Goal: Transaction & Acquisition: Purchase product/service

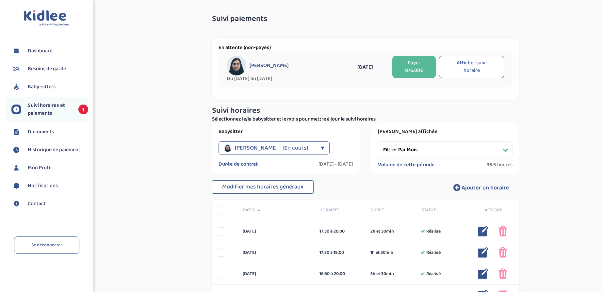
select select "[DATE]"
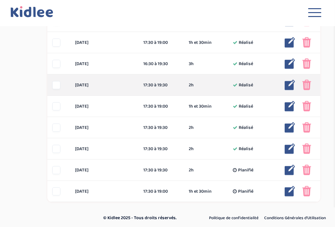
scroll to position [376, 0]
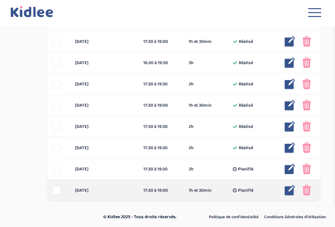
click at [307, 191] on img at bounding box center [306, 190] width 9 height 10
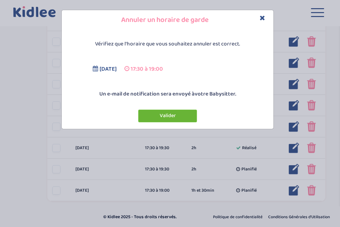
click at [189, 117] on button "Valider" at bounding box center [167, 115] width 59 height 13
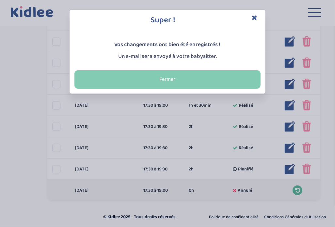
click at [209, 81] on button "Fermer" at bounding box center [167, 79] width 186 height 18
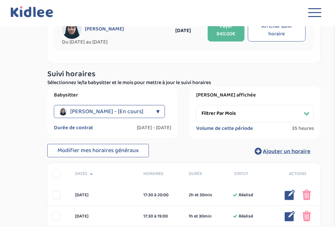
scroll to position [0, 0]
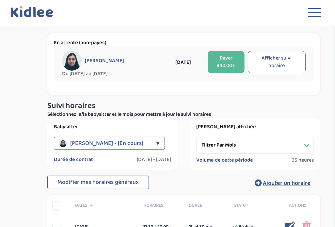
click at [231, 65] on button "Payer 840.00€" at bounding box center [226, 62] width 37 height 22
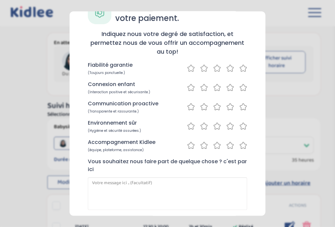
scroll to position [58, 0]
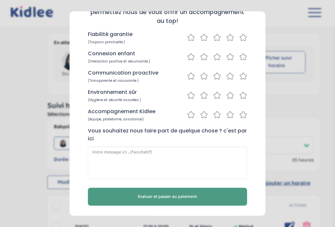
click at [185, 196] on span "Evaluer et passer au paiement" at bounding box center [167, 196] width 59 height 7
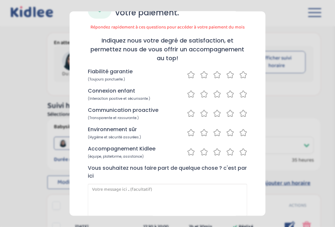
scroll to position [0, 0]
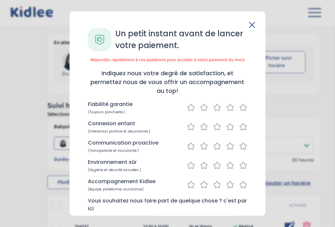
click at [239, 108] on icon at bounding box center [243, 107] width 8 height 8
click at [227, 126] on icon at bounding box center [230, 126] width 8 height 8
click at [213, 147] on icon at bounding box center [217, 146] width 8 height 8
click at [216, 162] on icon at bounding box center [217, 165] width 7 height 7
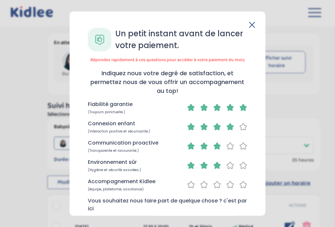
scroll to position [33, 0]
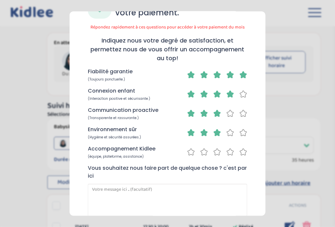
click at [227, 152] on icon at bounding box center [230, 152] width 8 height 8
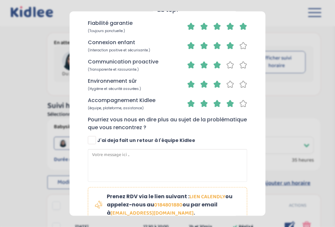
scroll to position [124, 0]
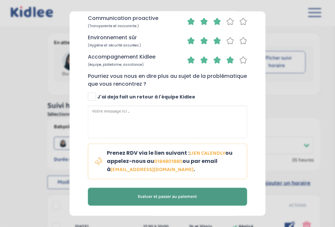
click at [185, 196] on span "Evaluer et passer au paiement" at bounding box center [167, 196] width 59 height 7
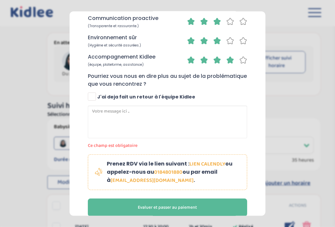
click at [95, 98] on span at bounding box center [92, 96] width 8 height 8
click at [95, 98] on input "J'ai deja fait un retour à l'équipe Kidlee" at bounding box center [92, 99] width 4 height 4
checkbox input "true"
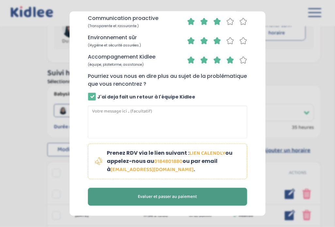
click at [182, 198] on span "Evaluer et passer au paiement" at bounding box center [167, 196] width 59 height 7
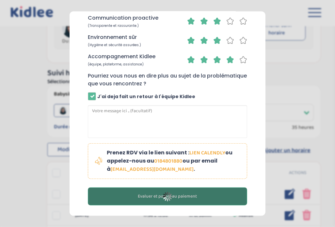
scroll to position [112, 0]
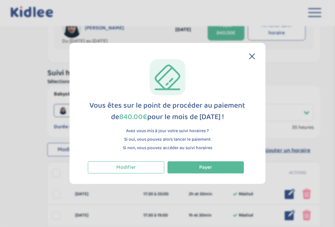
click at [251, 57] on icon at bounding box center [251, 56] width 5 height 5
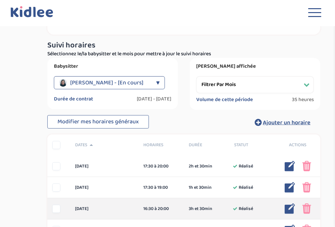
scroll to position [0, 0]
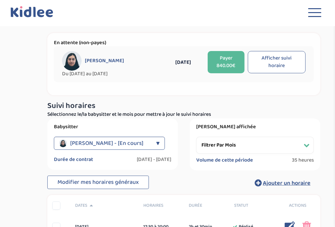
click at [229, 62] on button "Payer 840.00€" at bounding box center [226, 62] width 37 height 22
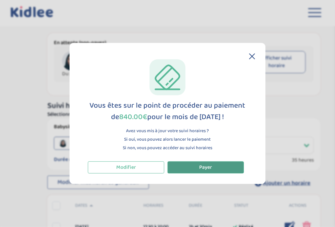
click at [212, 163] on button "Payer" at bounding box center [205, 167] width 76 height 12
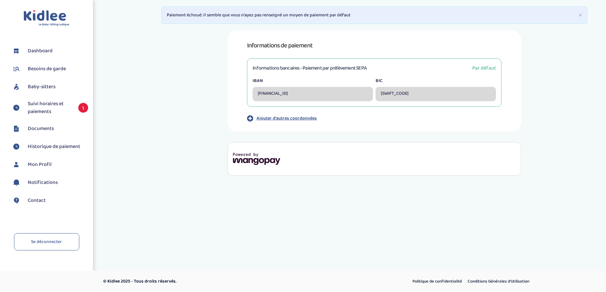
click at [299, 162] on div at bounding box center [374, 159] width 294 height 34
click at [288, 121] on p "Ajouter d'autres coordonnées" at bounding box center [287, 118] width 60 height 7
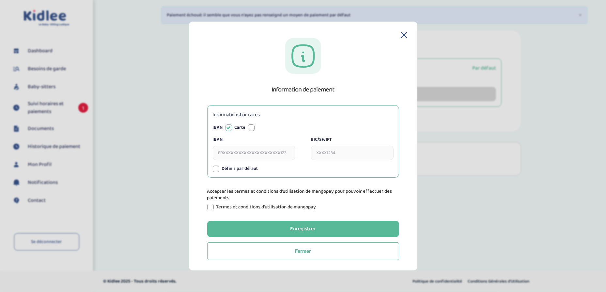
click at [240, 154] on input "IBAN" at bounding box center [254, 153] width 83 height 14
type input "FR7617515900000428667249613"
click at [335, 150] on input "BIC/SWIFT" at bounding box center [352, 153] width 83 height 14
type input "CEPAFRPP751"
click at [217, 167] on div at bounding box center [216, 168] width 7 height 7
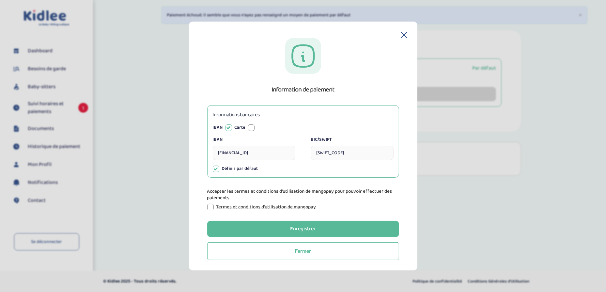
click at [210, 208] on div at bounding box center [210, 207] width 7 height 7
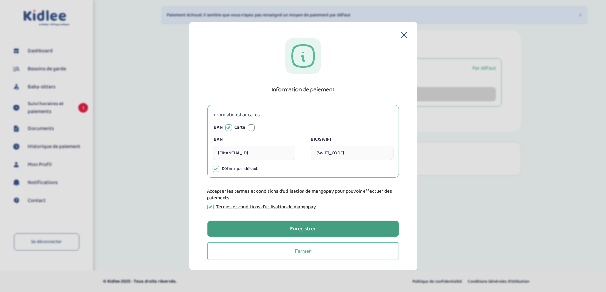
click at [297, 225] on div "Enregistrer" at bounding box center [302, 229] width 25 height 8
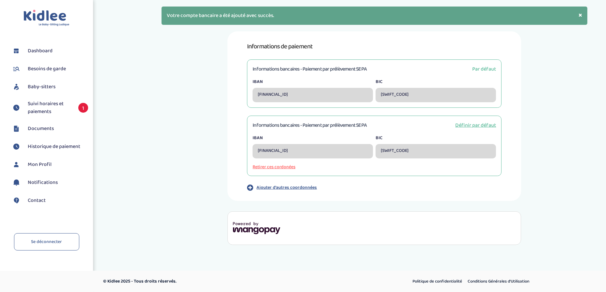
click at [273, 164] on button "Retirer ces cordonées" at bounding box center [374, 167] width 243 height 7
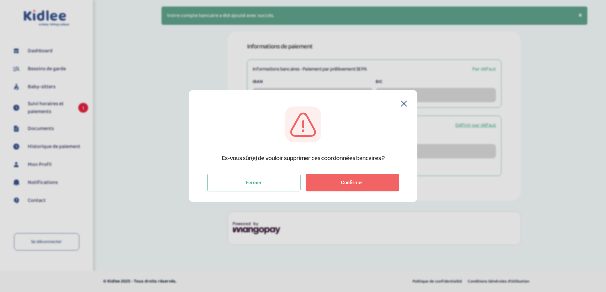
click at [323, 183] on button "Confirmer" at bounding box center [352, 183] width 93 height 18
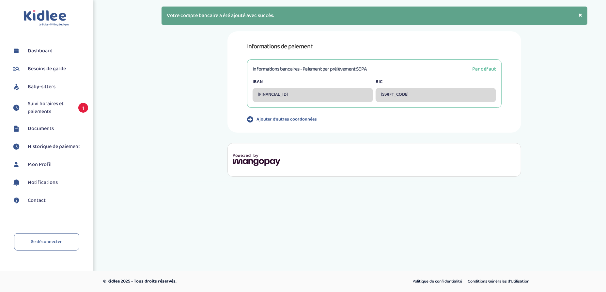
click at [46, 110] on span "Suivi horaires et paiements" at bounding box center [50, 108] width 44 height 16
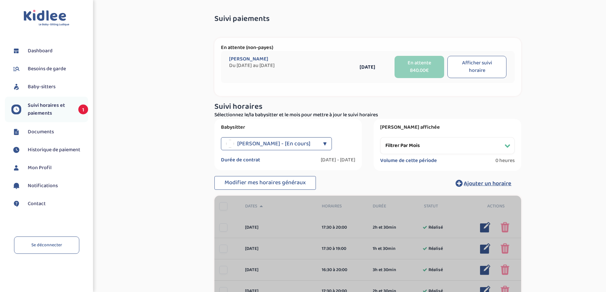
select select "[DATE]"
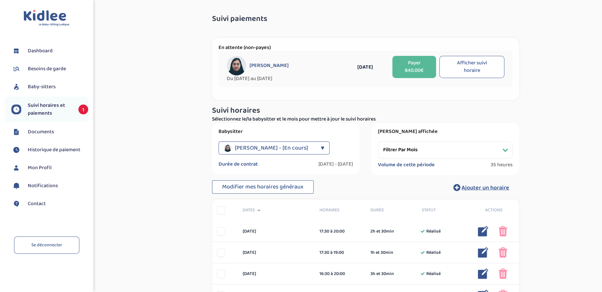
click at [417, 60] on button "Payer 840.00€" at bounding box center [414, 67] width 44 height 22
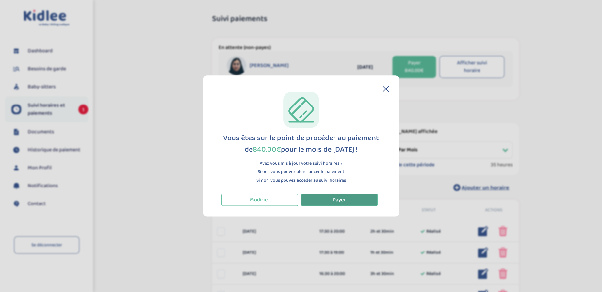
click at [345, 200] on span "Payer" at bounding box center [339, 200] width 13 height 8
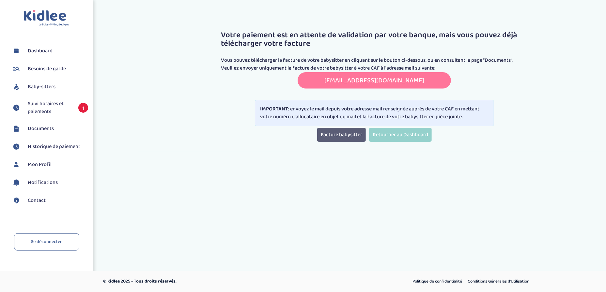
click at [321, 135] on link "Facture babysitter" at bounding box center [341, 135] width 49 height 14
click at [31, 132] on span "Documents" at bounding box center [41, 129] width 26 height 8
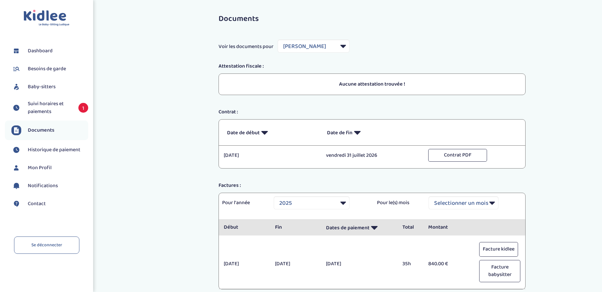
select select "36069"
select select "2025"
click at [474, 154] on button "Contrat PDF" at bounding box center [457, 155] width 59 height 13
